Goal: Task Accomplishment & Management: Manage account settings

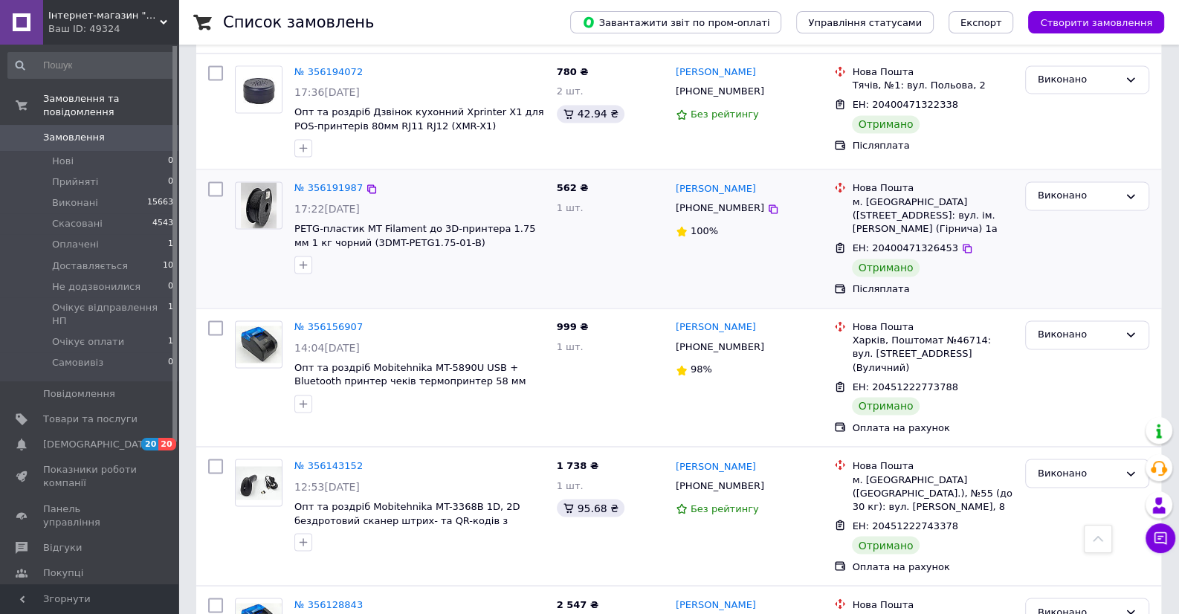
scroll to position [2307, 0]
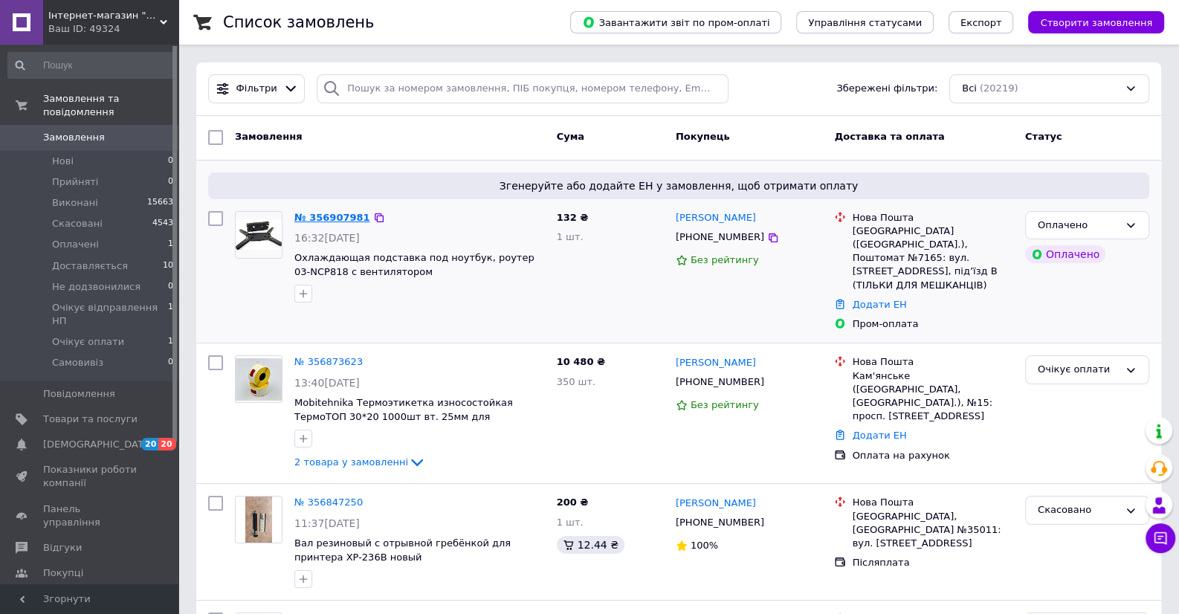
click at [327, 218] on link "№ 356907981" at bounding box center [332, 217] width 76 height 11
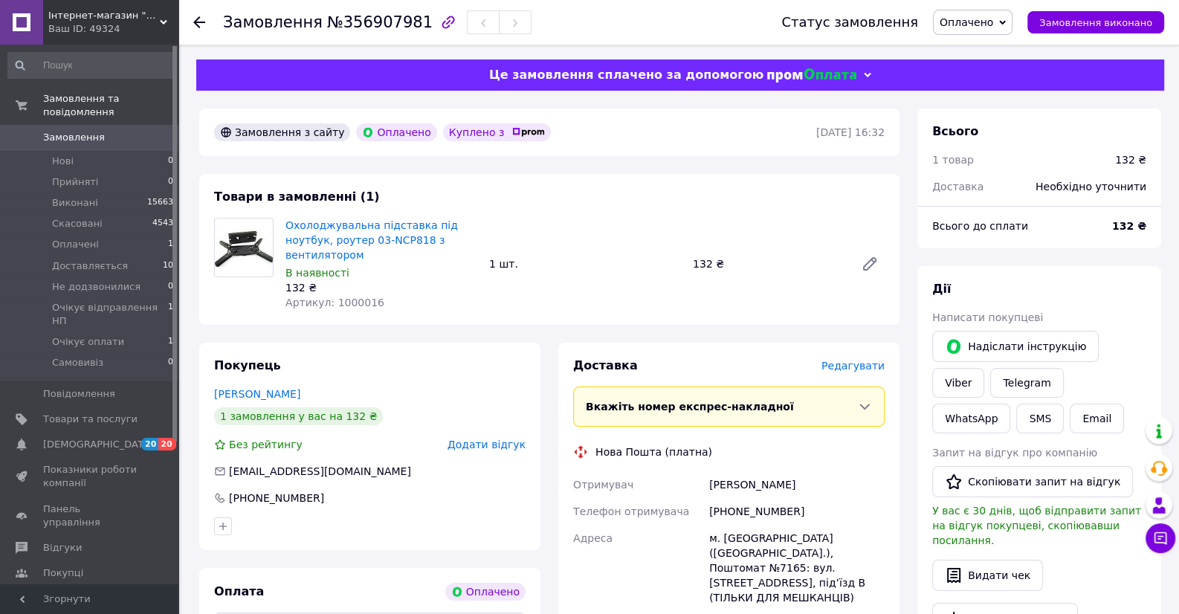
click at [758, 498] on div "[PHONE_NUMBER]" at bounding box center [796, 511] width 181 height 27
copy div "380672652226"
drag, startPoint x: 710, startPoint y: 465, endPoint x: 813, endPoint y: 474, distance: 103.7
click at [813, 474] on div "Щукин Виталий" at bounding box center [796, 484] width 181 height 27
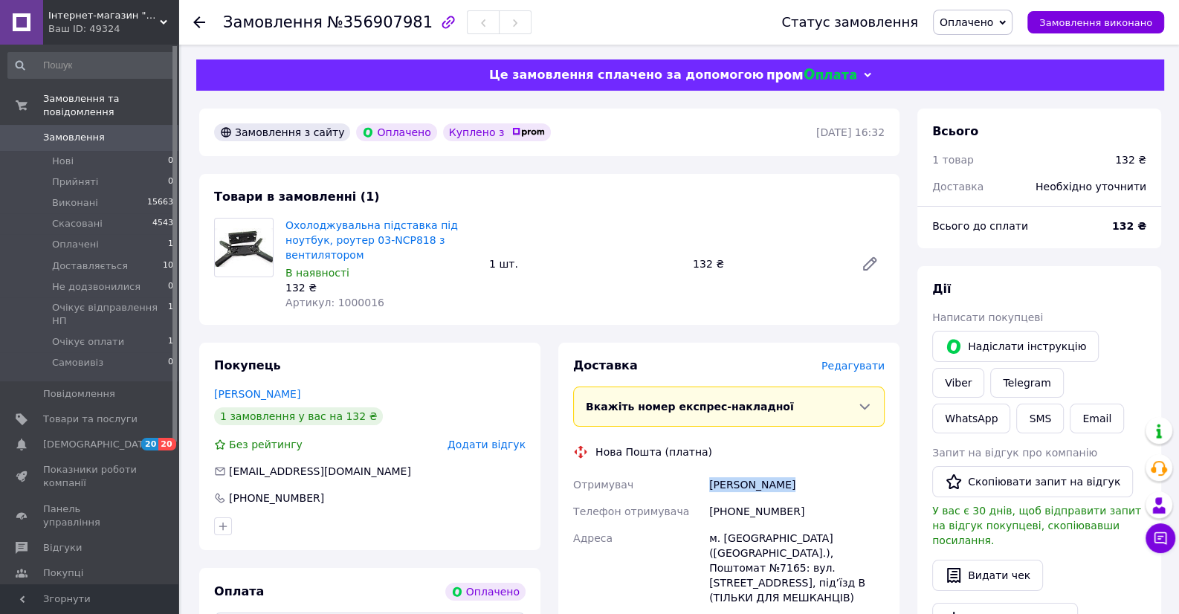
copy div "Щукин Виталий"
click at [357, 297] on span "Артикул: 1000016" at bounding box center [334, 303] width 99 height 12
copy span "1000016"
click at [768, 498] on div "[PHONE_NUMBER]" at bounding box center [796, 511] width 181 height 27
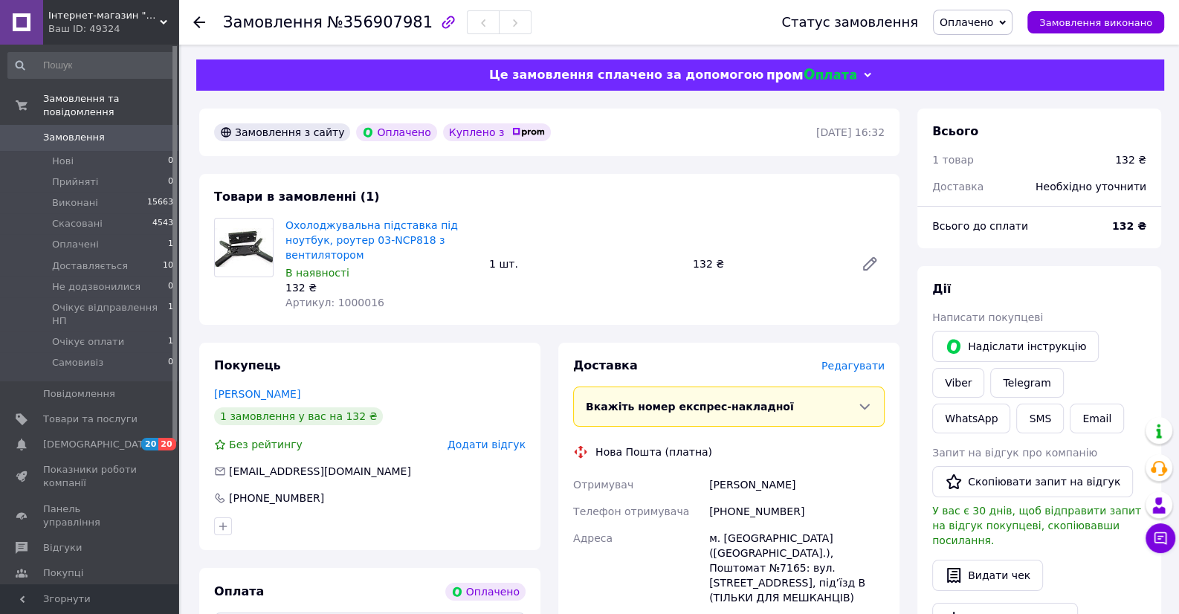
click at [768, 498] on div "[PHONE_NUMBER]" at bounding box center [796, 511] width 181 height 27
copy div "380672652226"
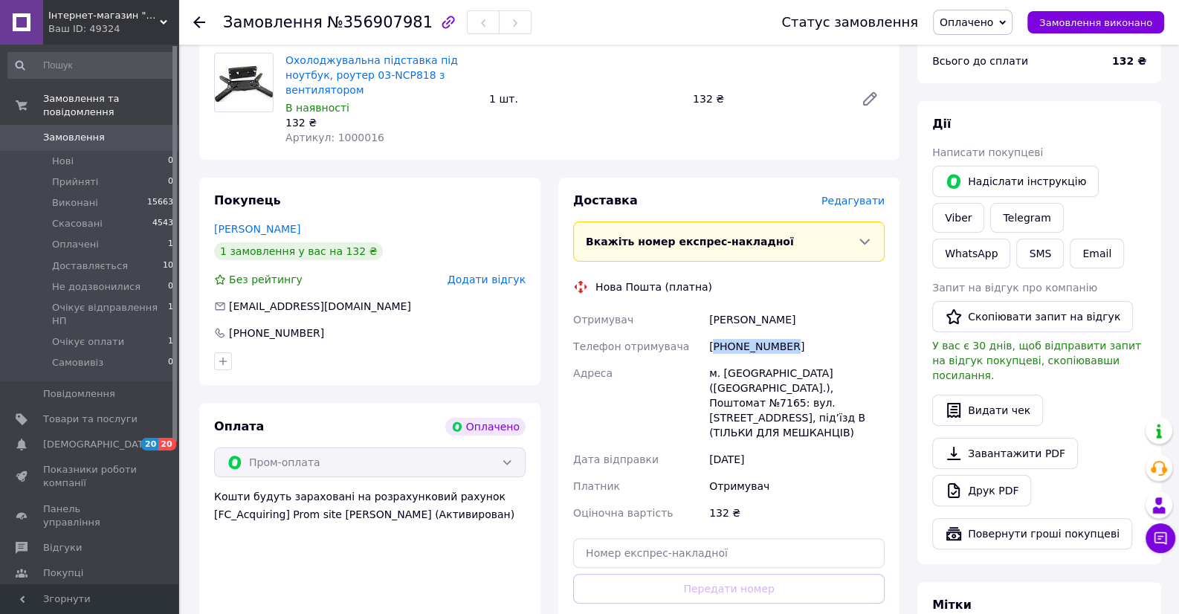
click at [965, 19] on span "Оплачено" at bounding box center [966, 22] width 54 height 12
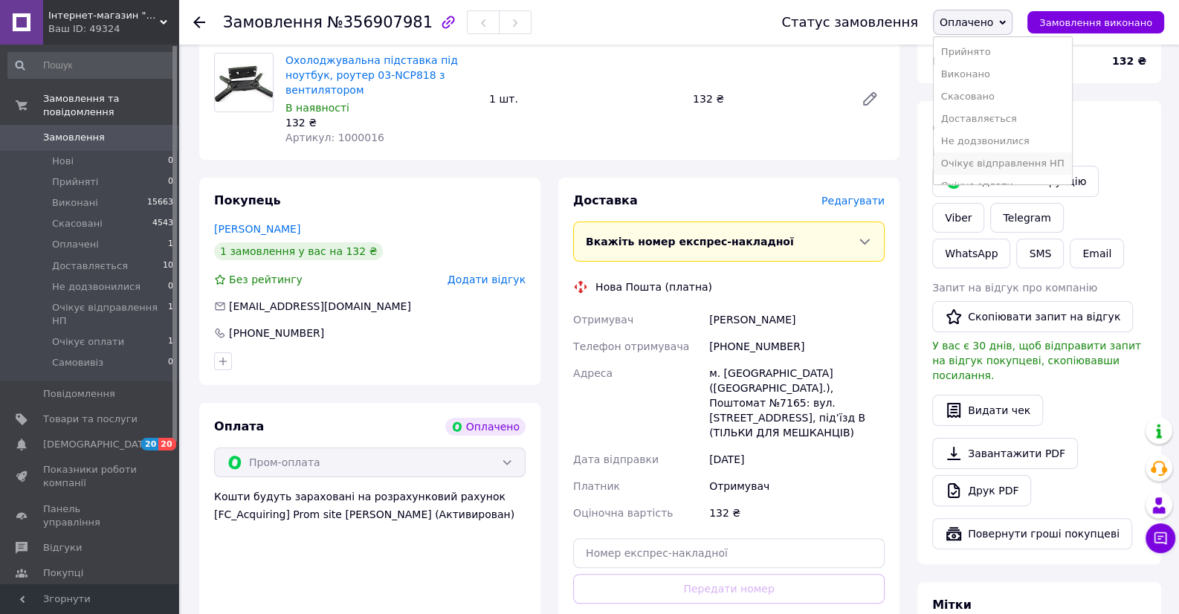
click at [1006, 161] on li "Очікує відправлення НП" at bounding box center [1002, 163] width 138 height 22
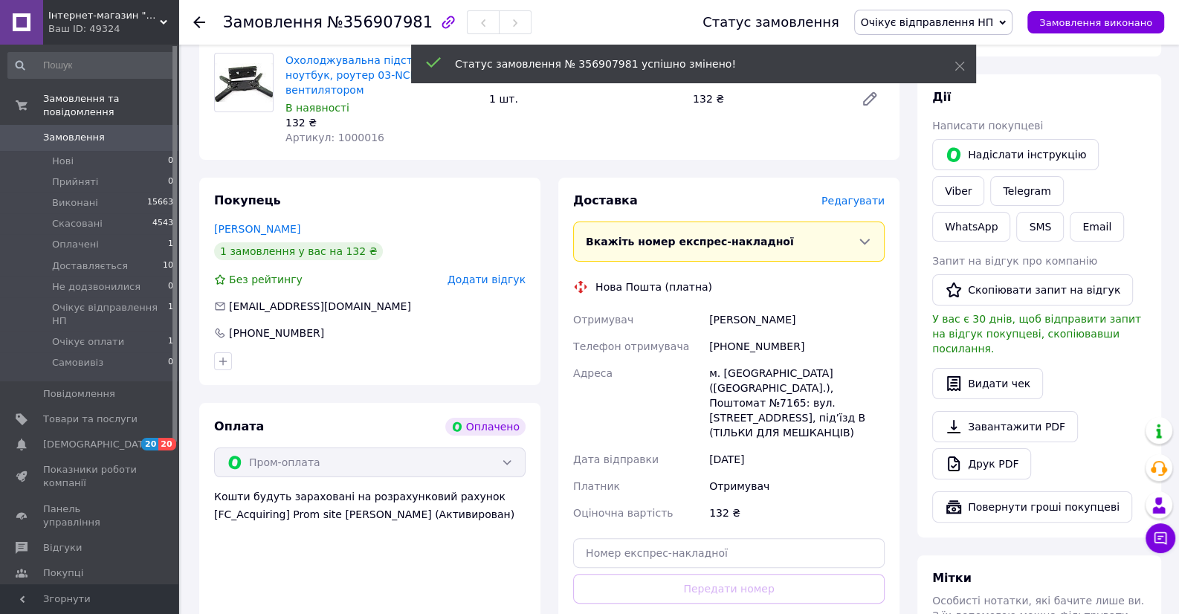
click at [198, 19] on icon at bounding box center [199, 22] width 12 height 12
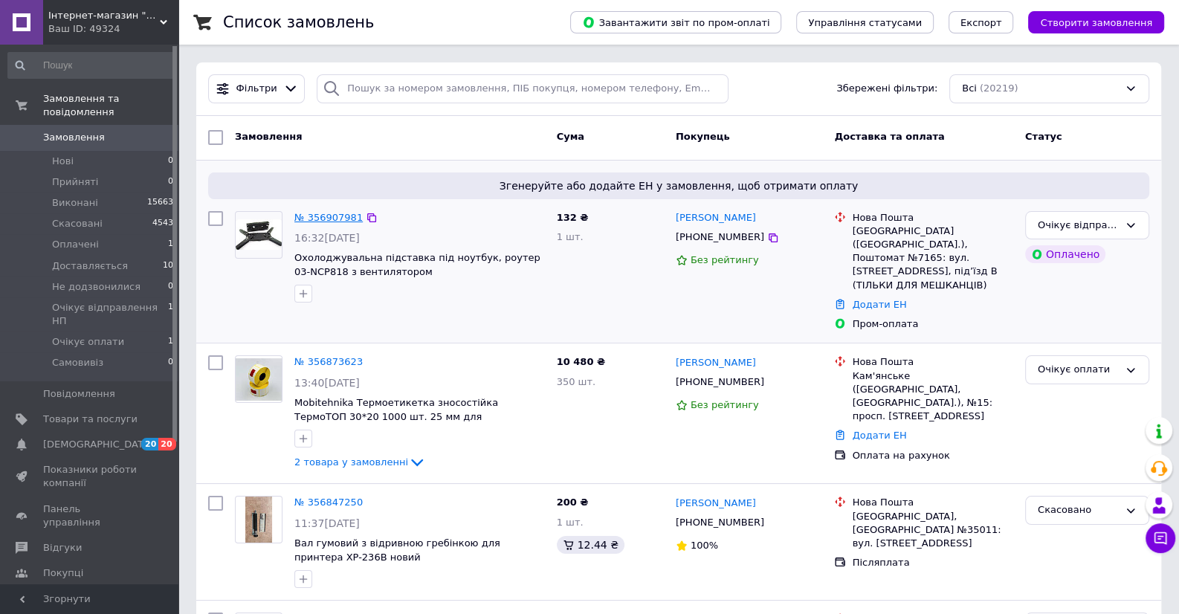
click at [332, 215] on link "№ 356907981" at bounding box center [328, 217] width 68 height 11
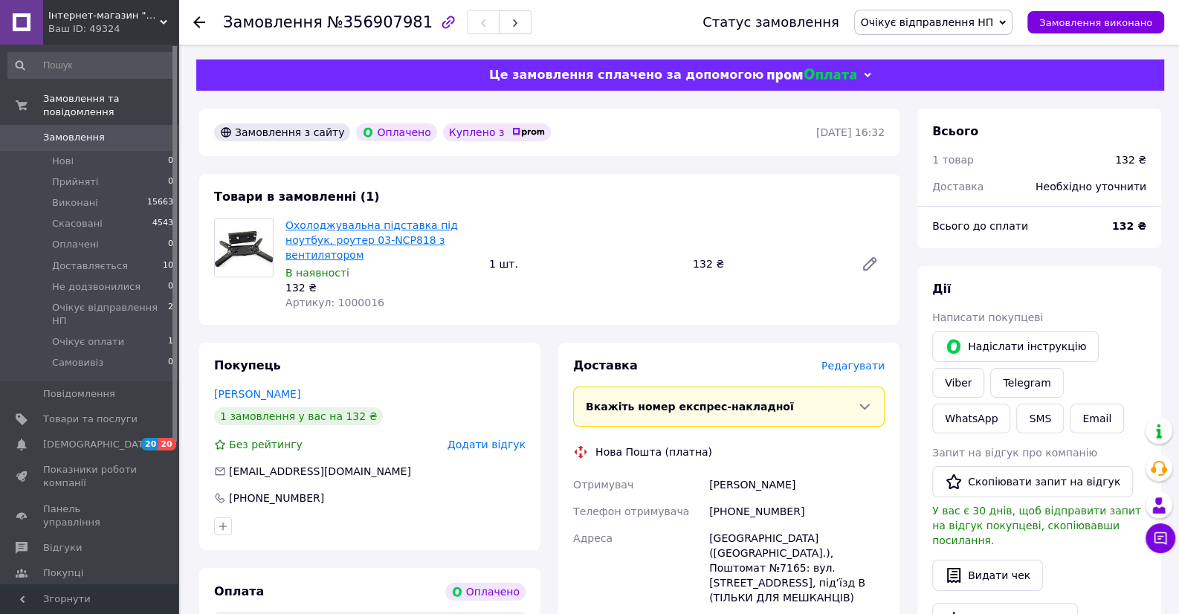
click at [334, 228] on link "Охолоджувальна підставка під ноутбук, роутер 03-NCP818 з вентилятором" at bounding box center [371, 240] width 172 height 42
click at [199, 22] on use at bounding box center [199, 22] width 12 height 12
